Goal: Task Accomplishment & Management: Use online tool/utility

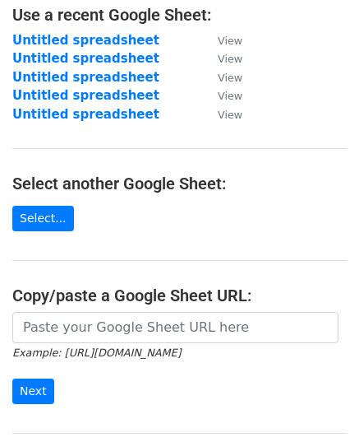
scroll to position [283, 0]
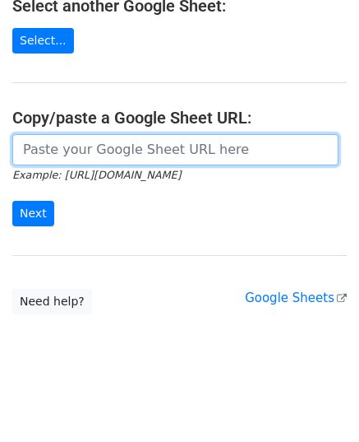
click at [98, 159] on input "url" at bounding box center [175, 149] width 327 height 31
paste input "https://docs.google.com/spreadsheets/d/1QsKMxHq3IIPZ3I3-YNEJ637vmD1Uyg9ZBESuQJY…"
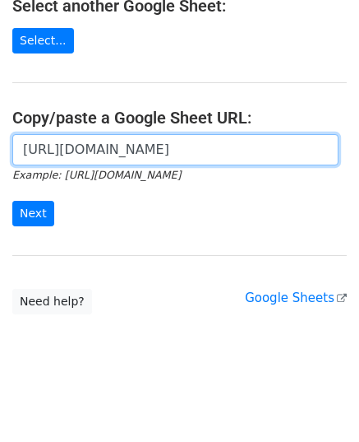
scroll to position [0, 365]
type input "https://docs.google.com/spreadsheets/d/1QsKMxHq3IIPZ3I3-YNEJ637vmD1Uyg9ZBESuQJY…"
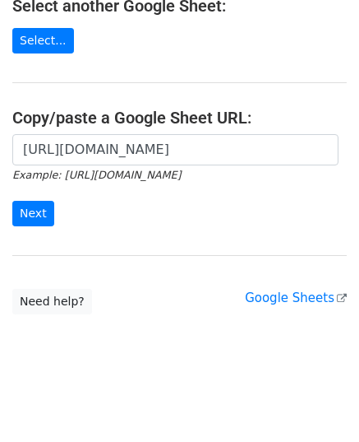
scroll to position [0, 0]
click at [9, 198] on div "https://docs.google.com/spreadsheets/d/1QsKMxHq3IIPZ3I3-YNEJ637vmD1Uyg9ZBESuQJY…" at bounding box center [179, 188] width 359 height 109
click at [16, 202] on input "Next" at bounding box center [33, 213] width 42 height 25
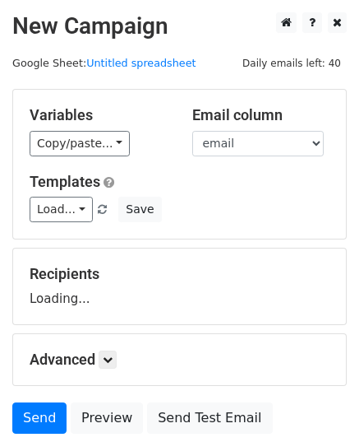
scroll to position [128, 0]
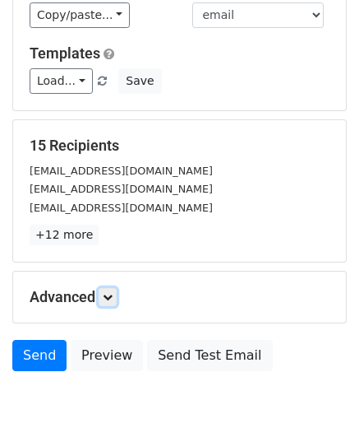
click at [109, 299] on icon at bounding box center [108, 297] width 10 height 10
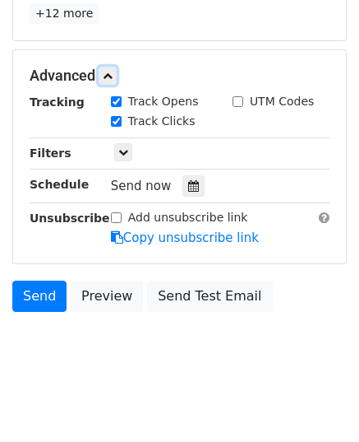
scroll to position [354, 0]
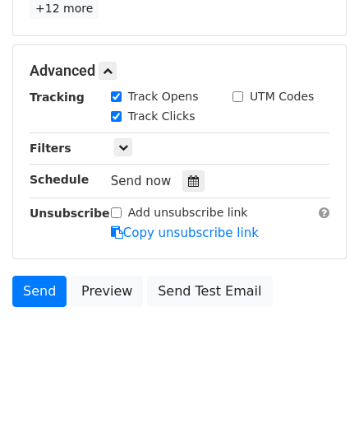
click at [193, 175] on div at bounding box center [194, 180] width 22 height 21
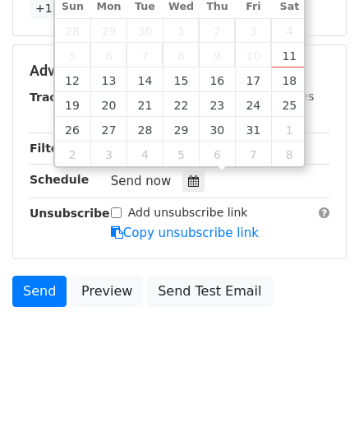
type input "2025-10-13 12:00"
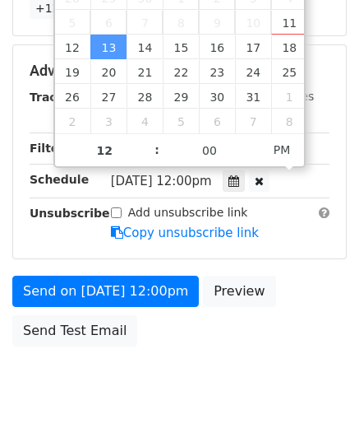
click at [217, 249] on div "Advanced Tracking Track Opens UTM Codes Track Clicks Filters Only include sprea…" at bounding box center [179, 151] width 333 height 213
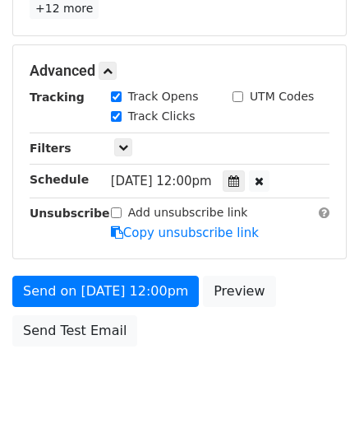
click at [245, 171] on div at bounding box center [234, 180] width 22 height 21
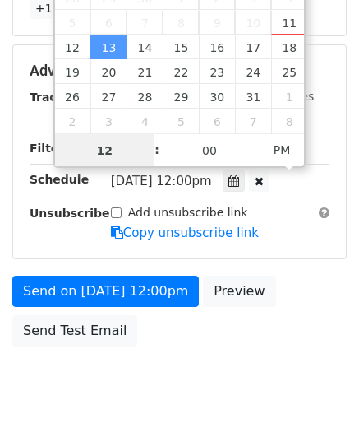
click at [120, 142] on input "12" at bounding box center [105, 150] width 100 height 33
type input "9"
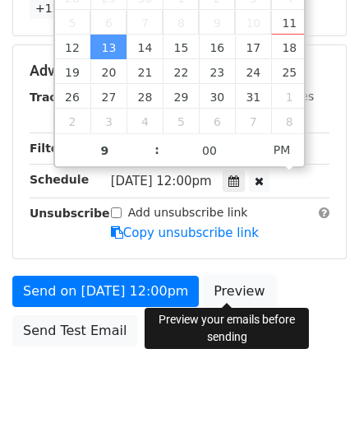
type input "2025-10-13 21:00"
click at [215, 280] on link "Preview" at bounding box center [239, 291] width 72 height 31
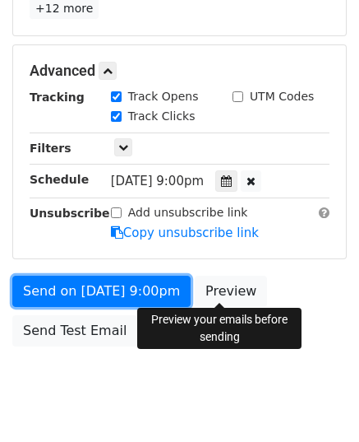
click at [84, 294] on link "Send on Oct 13 at 9:00pm" at bounding box center [101, 291] width 178 height 31
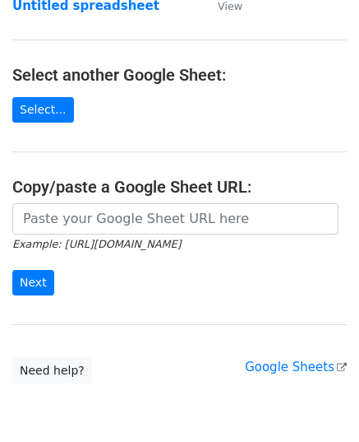
scroll to position [247, 0]
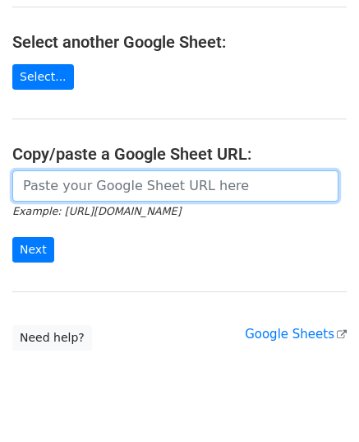
click at [99, 192] on input "url" at bounding box center [175, 185] width 327 height 31
paste input "https://docs.google.com/spreadsheets/d/1yFuZFUsjDbN6H6j-Hmy9Vg53sD1YdTVTDePcd6E…"
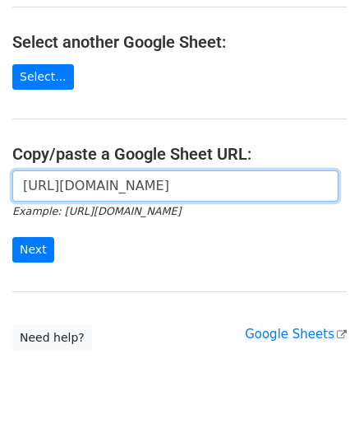
scroll to position [0, 371]
type input "https://docs.google.com/spreadsheets/d/1yFuZFUsjDbN6H6j-Hmy9Vg53sD1YdTVTDePcd6E…"
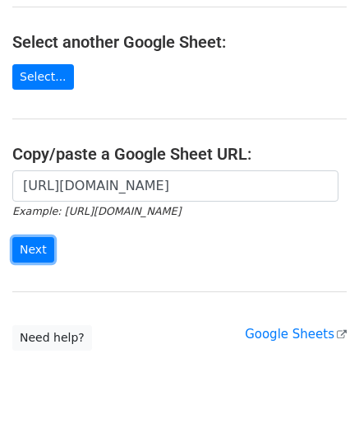
click at [35, 254] on input "Next" at bounding box center [33, 249] width 42 height 25
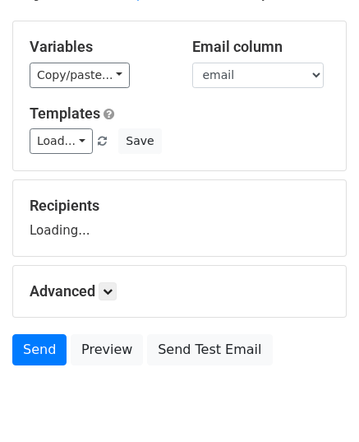
scroll to position [128, 0]
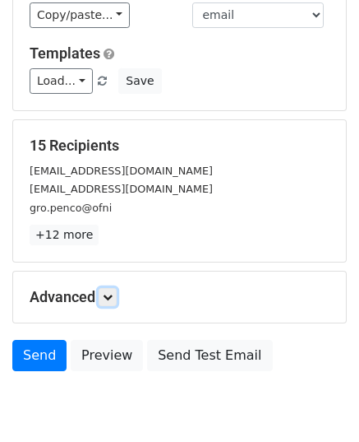
click at [109, 301] on link at bounding box center [108, 297] width 18 height 18
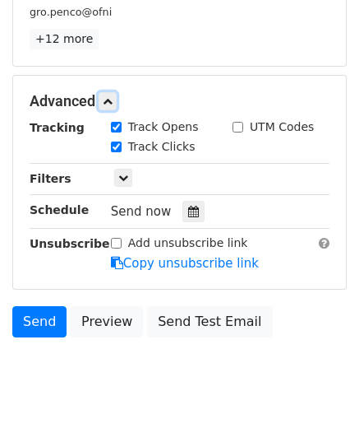
scroll to position [350, 0]
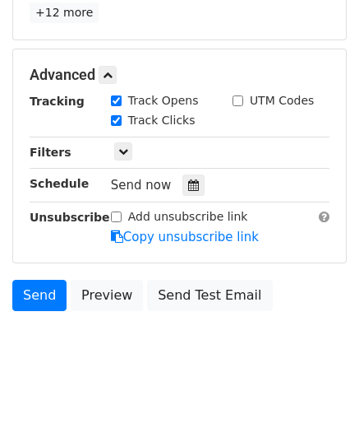
click at [188, 180] on icon at bounding box center [193, 185] width 11 height 12
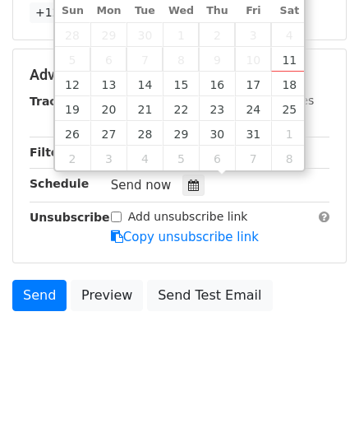
type input "2025-10-14 12:00"
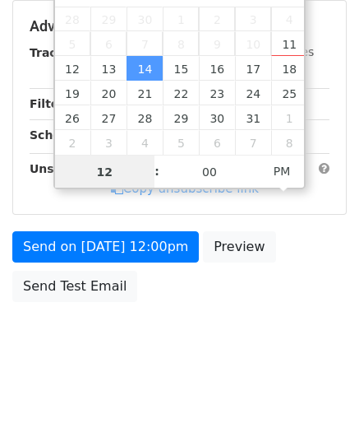
scroll to position [327, 0]
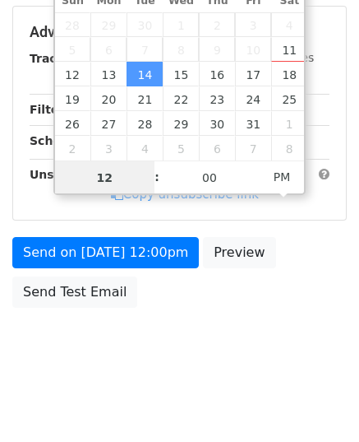
type input "9"
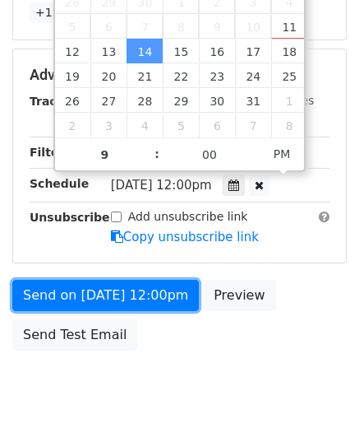
type input "2025-10-14 21:00"
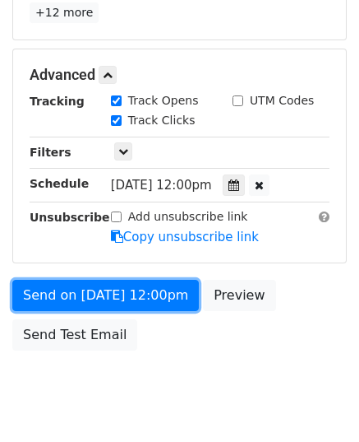
click at [90, 290] on link "Send on Oct 14 at 12:00pm" at bounding box center [105, 295] width 187 height 31
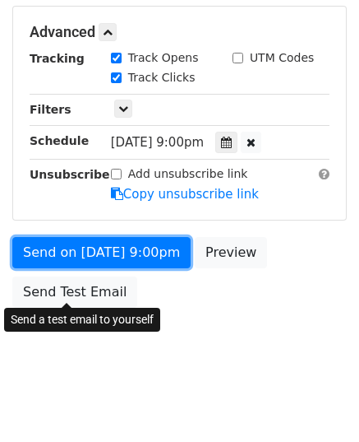
click at [90, 290] on div "Send on Oct 14 at 9:00pm Preview Send Test Email" at bounding box center [179, 276] width 359 height 79
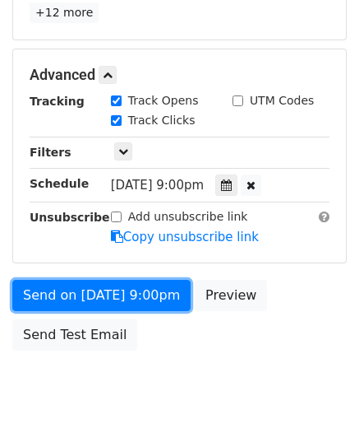
click at [113, 284] on link "Send on Oct 14 at 9:00pm" at bounding box center [101, 295] width 178 height 31
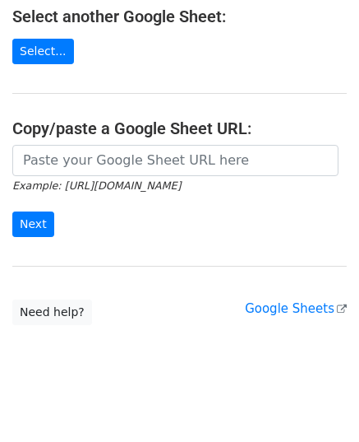
scroll to position [283, 0]
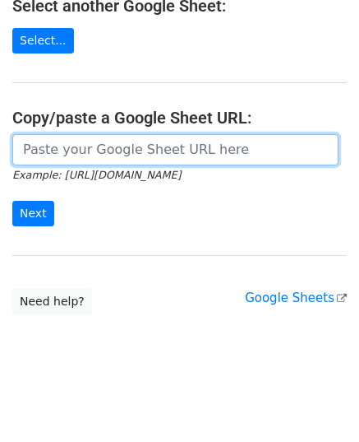
click at [109, 137] on input "url" at bounding box center [175, 149] width 327 height 31
paste input "[URL][DOMAIN_NAME]"
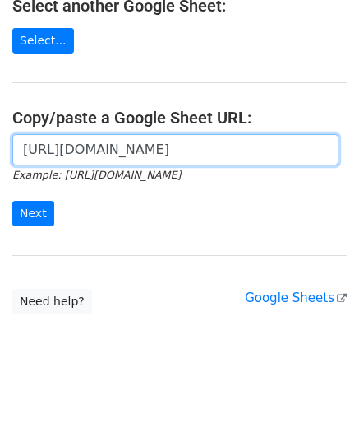
scroll to position [0, 357]
type input "[URL][DOMAIN_NAME]"
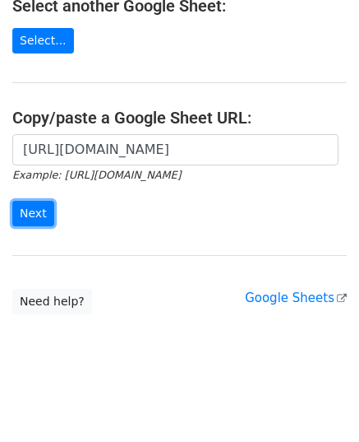
click at [38, 201] on input "Next" at bounding box center [33, 213] width 42 height 25
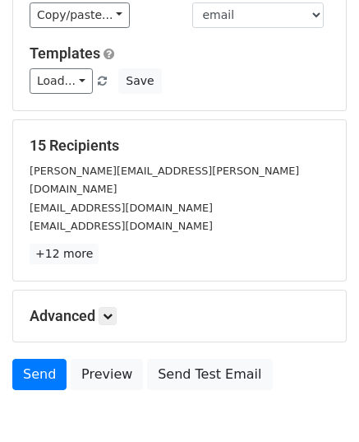
click at [110, 243] on p "+12 more" at bounding box center [180, 253] width 300 height 21
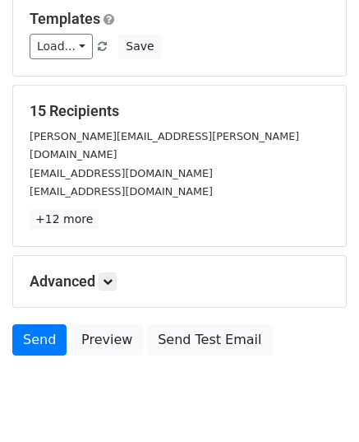
scroll to position [194, 0]
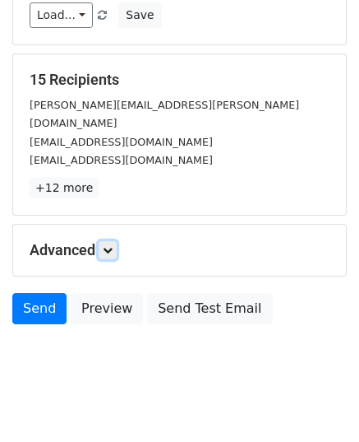
click at [112, 245] on icon at bounding box center [108, 250] width 10 height 10
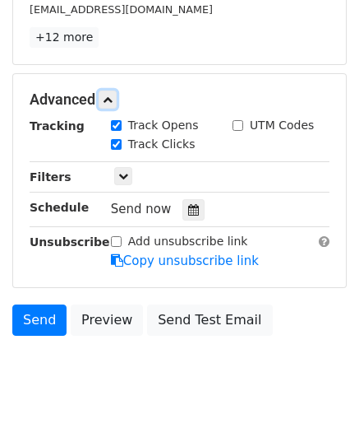
scroll to position [354, 0]
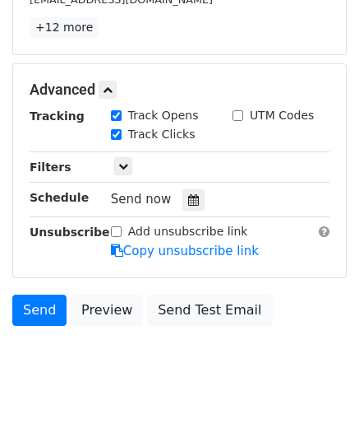
click at [189, 189] on div at bounding box center [194, 199] width 22 height 21
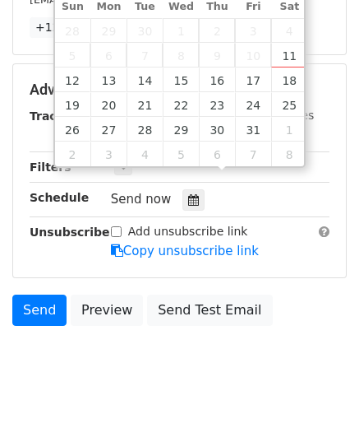
type input "[DATE] 12:00"
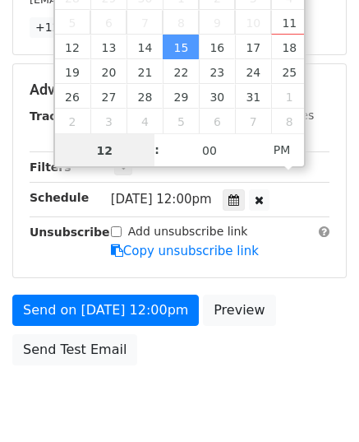
scroll to position [0, 0]
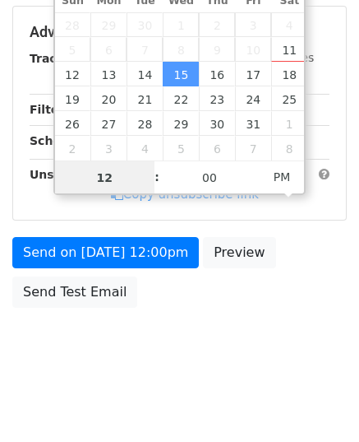
type input "9"
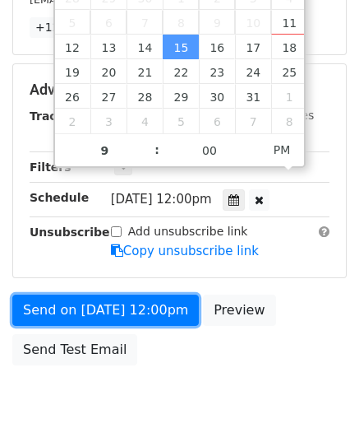
type input "2025-10-15 21:00"
click at [74, 294] on link "Send on Oct 15 at 12:00pm" at bounding box center [105, 309] width 187 height 31
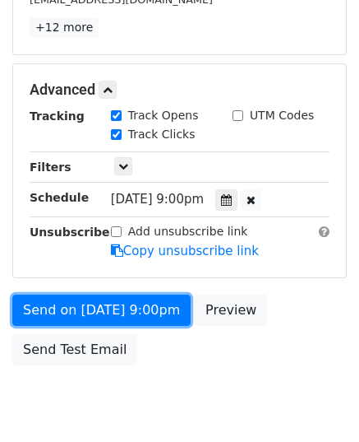
click at [74, 294] on link "Send on Oct 15 at 9:00pm" at bounding box center [101, 309] width 178 height 31
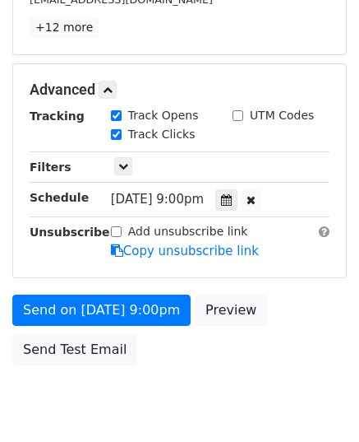
scroll to position [327, 0]
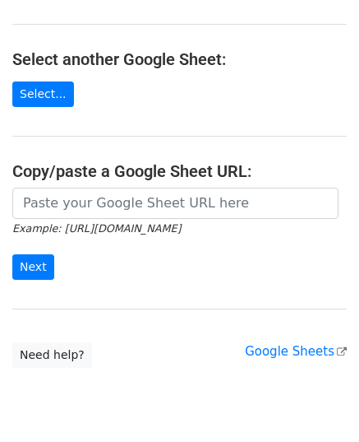
scroll to position [247, 0]
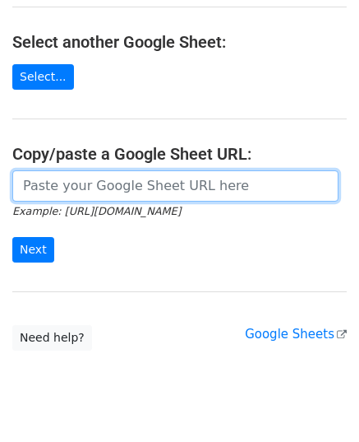
click at [102, 183] on input "url" at bounding box center [175, 185] width 327 height 31
paste input "[URL][DOMAIN_NAME]"
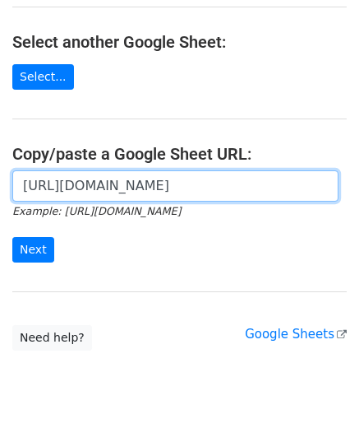
scroll to position [0, 356]
type input "[URL][DOMAIN_NAME]"
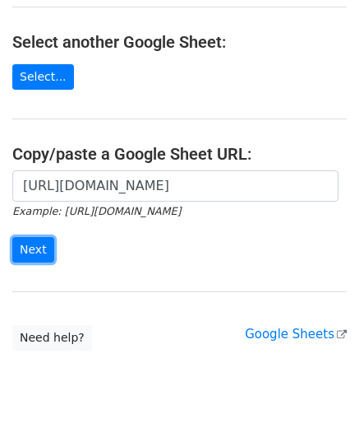
click at [25, 244] on input "Next" at bounding box center [33, 249] width 42 height 25
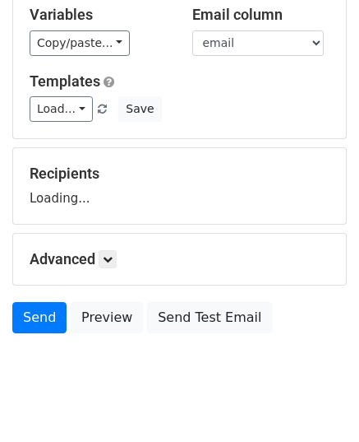
scroll to position [128, 0]
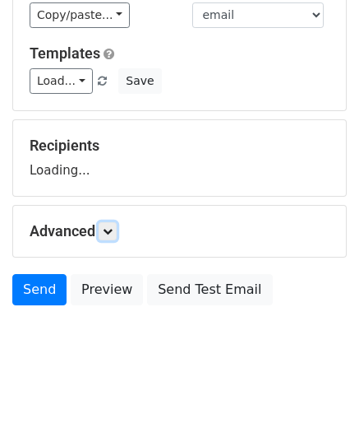
click at [107, 229] on icon at bounding box center [108, 231] width 10 height 10
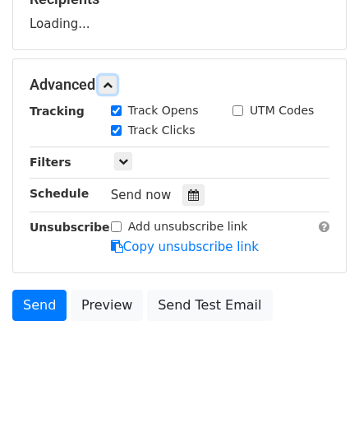
scroll to position [289, 0]
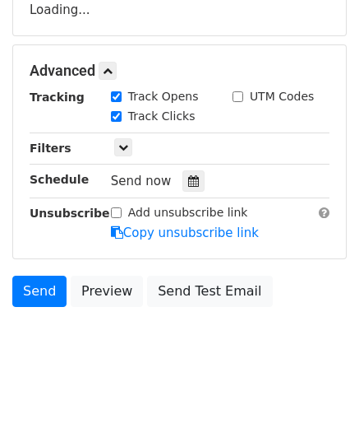
click at [187, 187] on div at bounding box center [194, 180] width 22 height 21
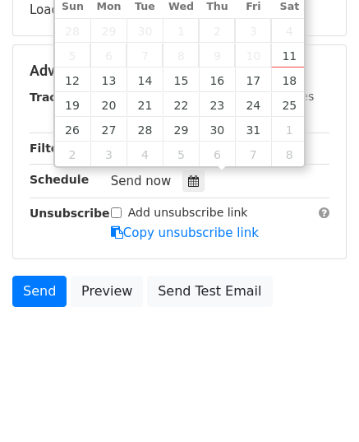
type input "2025-10-16 12:00"
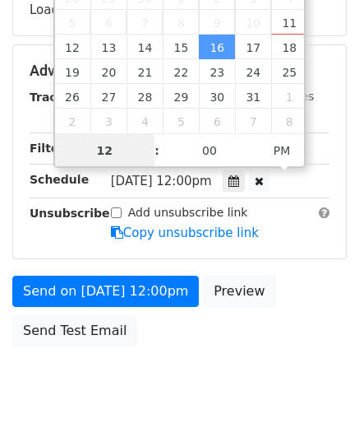
scroll to position [0, 0]
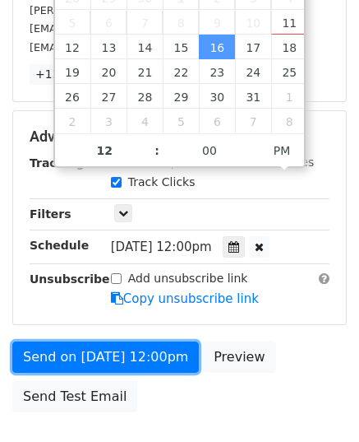
click at [105, 345] on link "Send on Oct 16 at 12:00pm" at bounding box center [105, 356] width 187 height 31
